Goal: Transaction & Acquisition: Purchase product/service

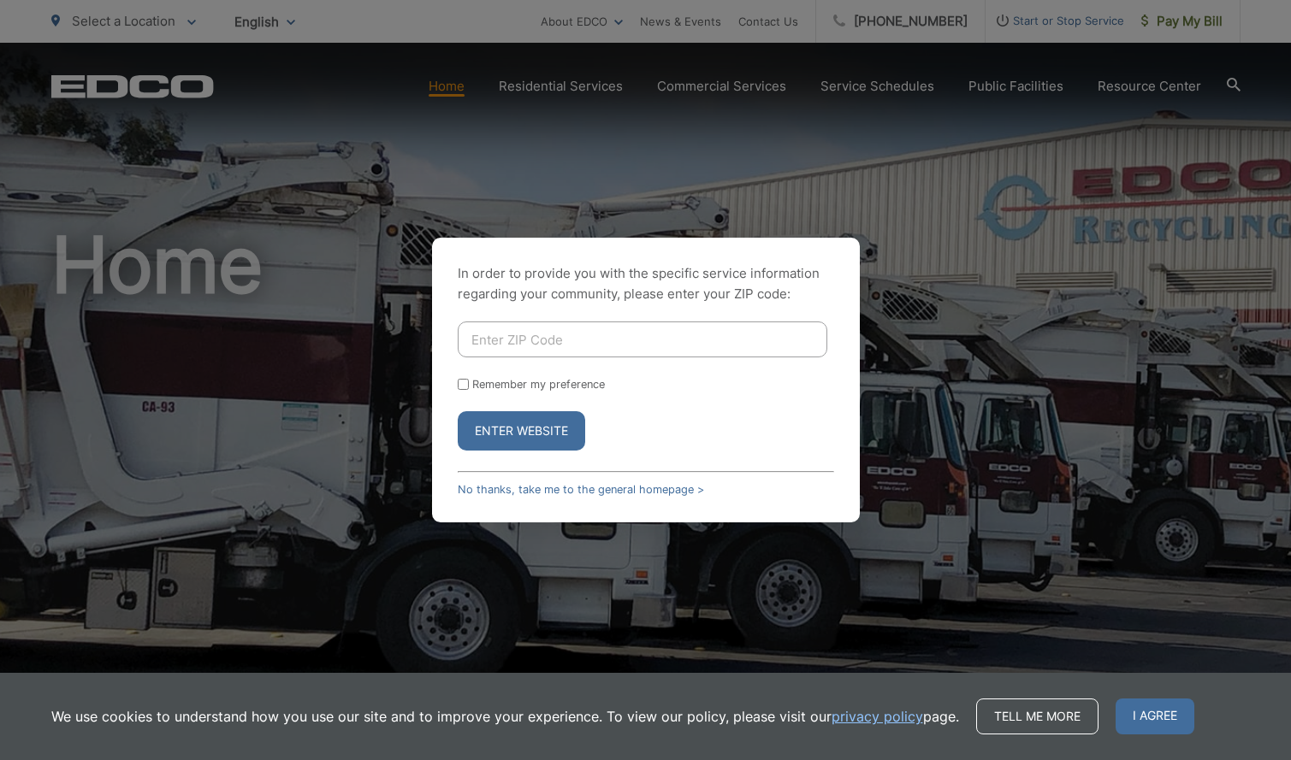
click at [503, 326] on input "Enter ZIP Code" at bounding box center [643, 340] width 370 height 36
type input "92102"
click at [526, 433] on button "Enter Website" at bounding box center [521, 430] width 127 height 39
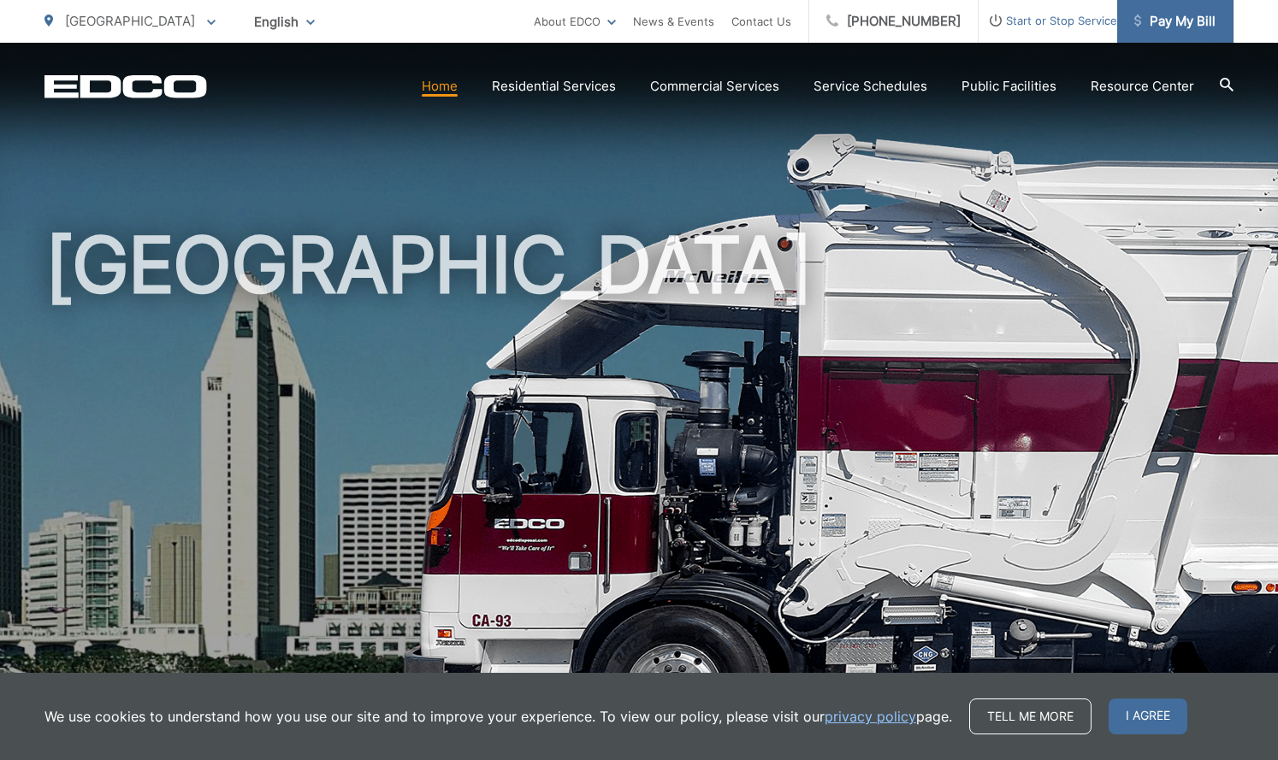
click at [1182, 15] on span "Pay My Bill" at bounding box center [1174, 21] width 81 height 21
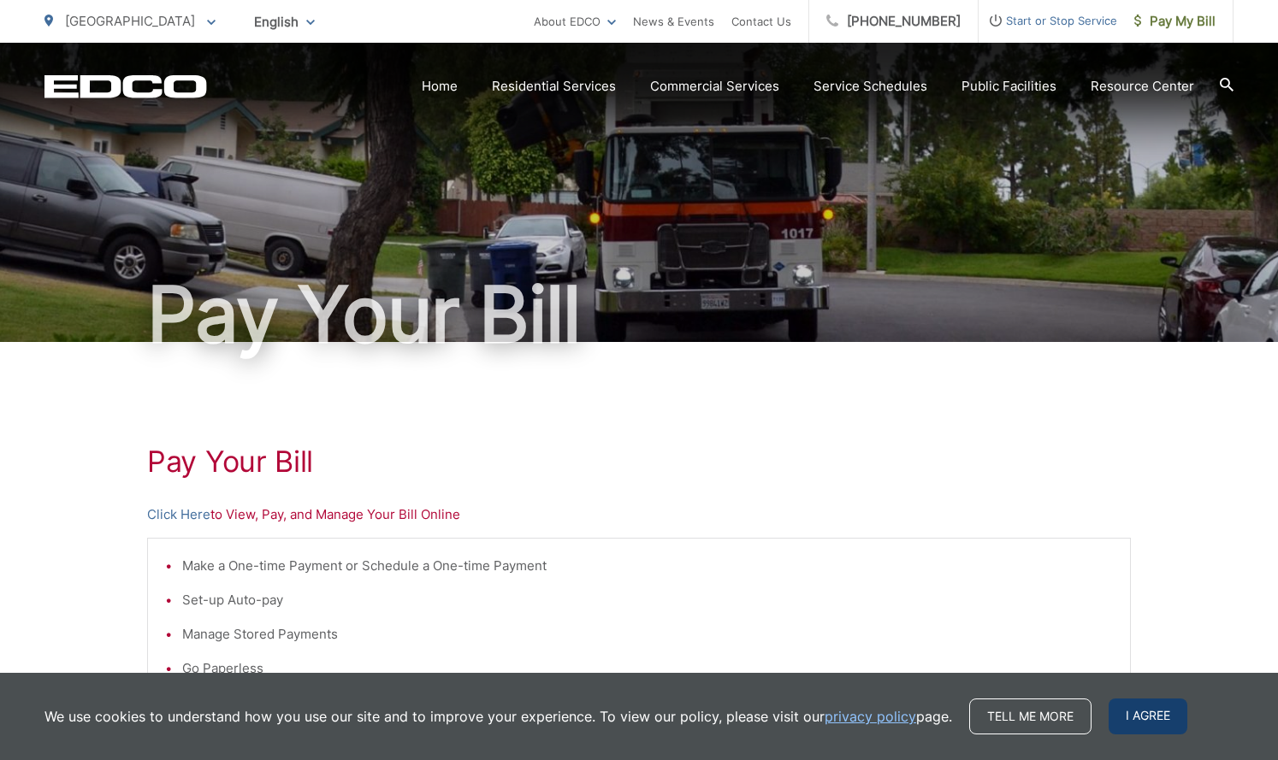
click at [1172, 707] on span "I agree" at bounding box center [1148, 717] width 79 height 36
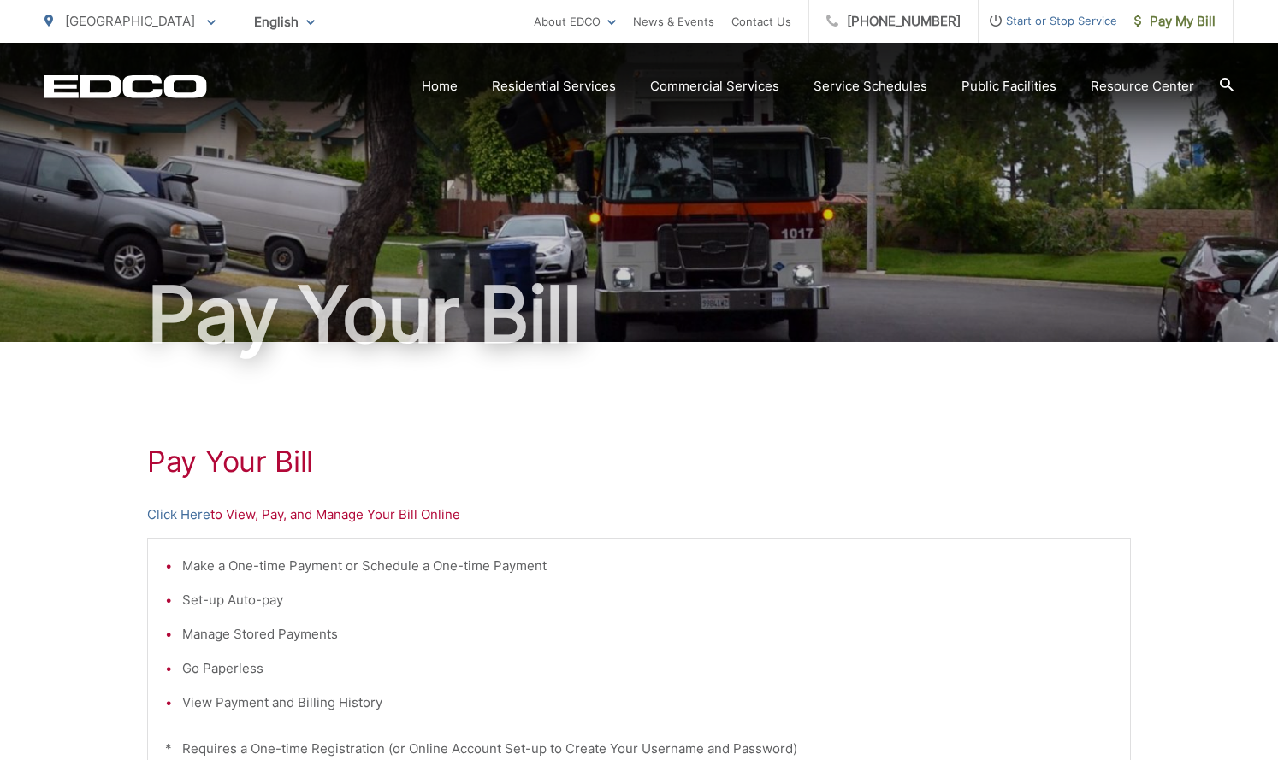
click at [807, 529] on div "Pay Your Bill Click Here to View, Pay, and Manage Your Bill Online Make a One-t…" at bounding box center [639, 726] width 984 height 768
click at [180, 505] on link "Click Here" at bounding box center [178, 515] width 63 height 21
